Goal: Transaction & Acquisition: Download file/media

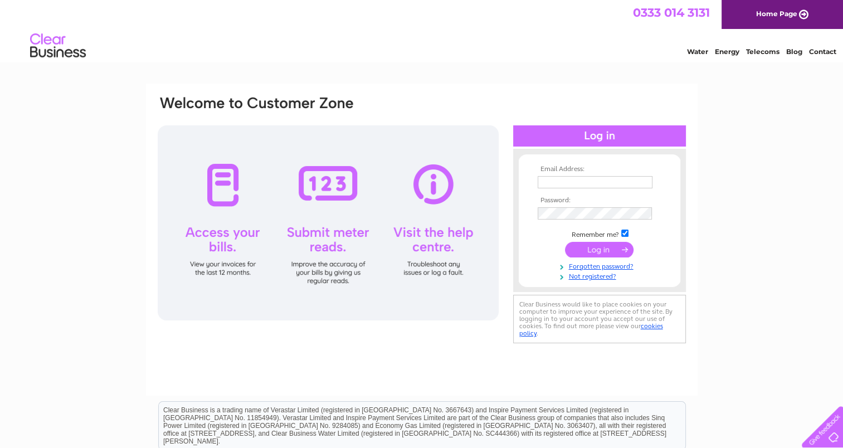
type input "[PERSON_NAME][EMAIL_ADDRESS][DOMAIN_NAME]"
click at [607, 250] on input "submit" at bounding box center [599, 250] width 69 height 16
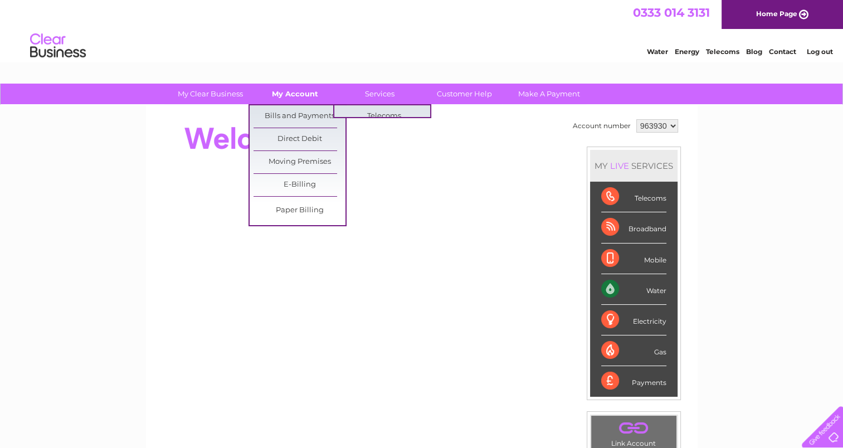
click at [292, 85] on link "My Account" at bounding box center [295, 94] width 92 height 21
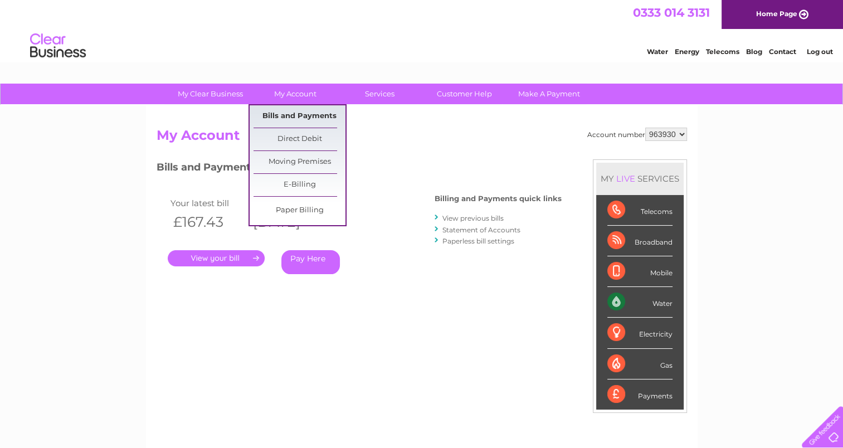
click at [295, 114] on link "Bills and Payments" at bounding box center [300, 116] width 92 height 22
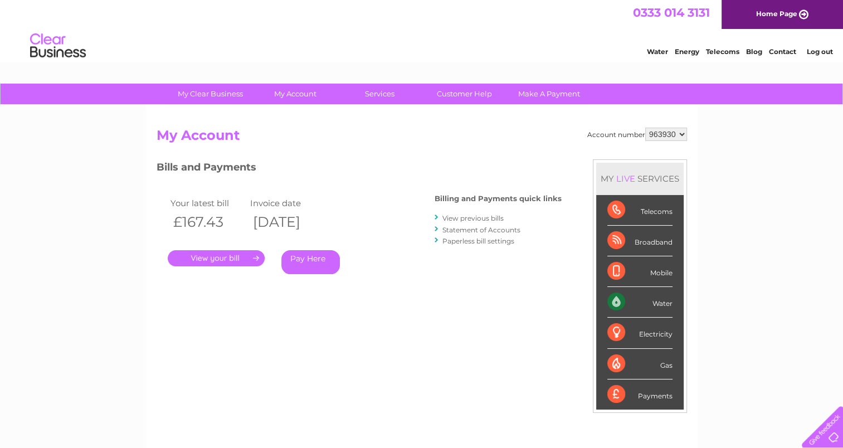
click at [255, 258] on link "." at bounding box center [216, 258] width 97 height 16
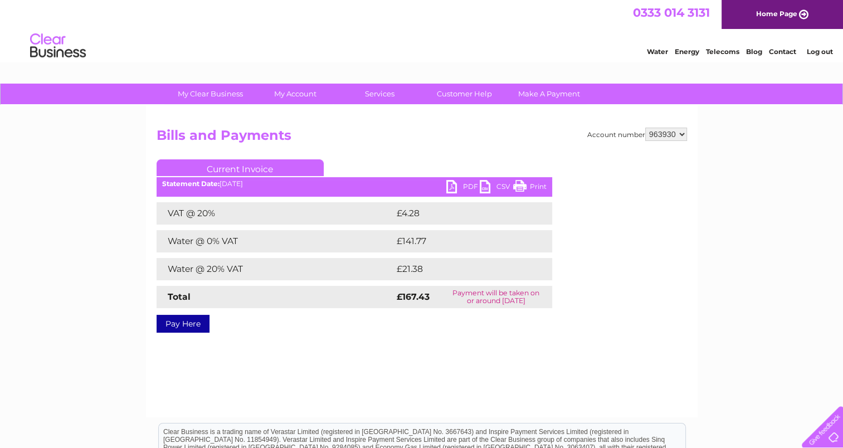
click at [457, 187] on link "PDF" at bounding box center [463, 188] width 33 height 16
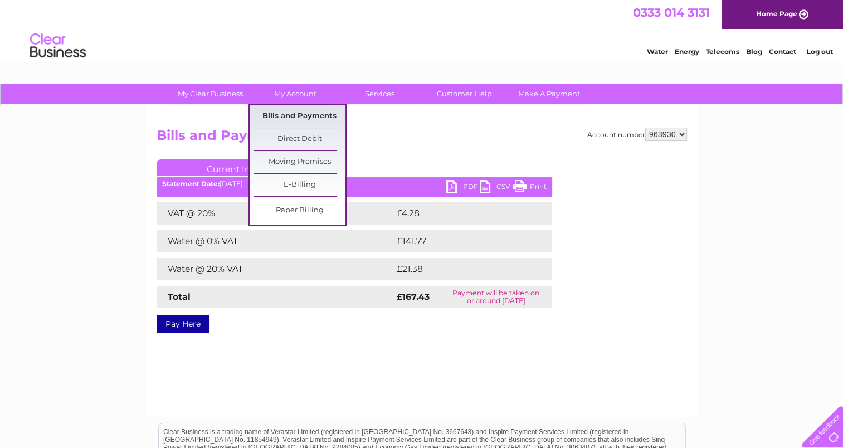
click at [310, 120] on link "Bills and Payments" at bounding box center [300, 116] width 92 height 22
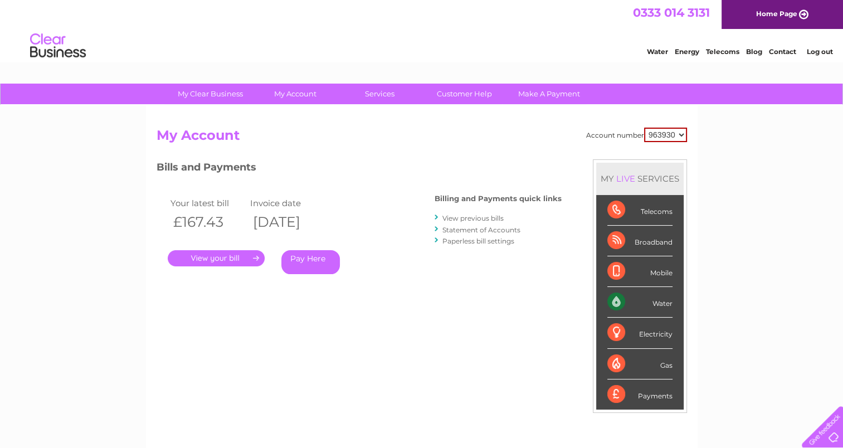
click at [493, 217] on link "View previous bills" at bounding box center [473, 218] width 61 height 8
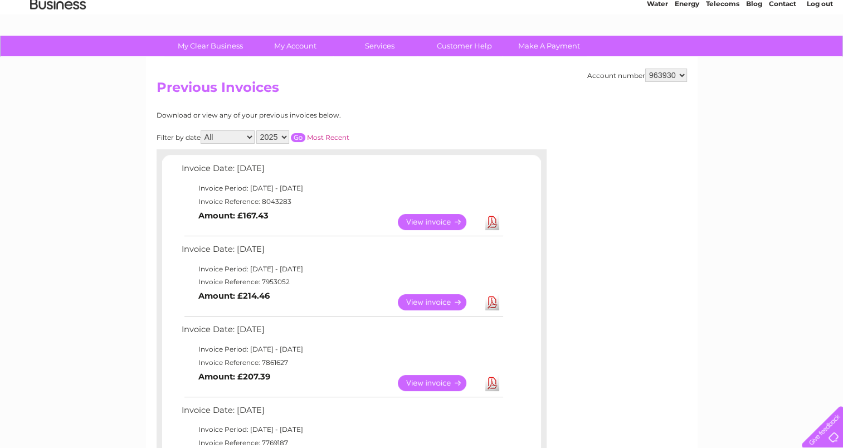
scroll to position [111, 0]
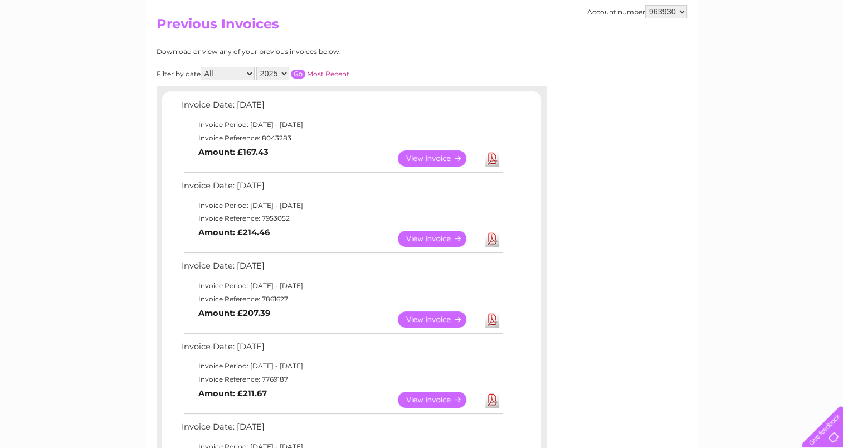
click at [489, 238] on link "Download" at bounding box center [493, 239] width 14 height 16
click at [494, 316] on link "Download" at bounding box center [493, 320] width 14 height 16
